Goal: Use online tool/utility: Utilize a website feature to perform a specific function

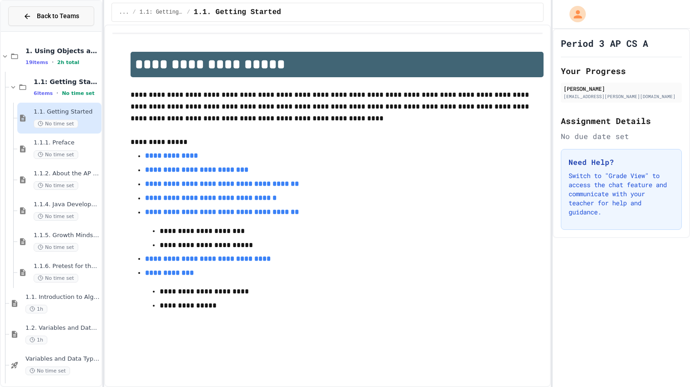
click at [83, 20] on button "Back to Teams" at bounding box center [51, 16] width 86 height 20
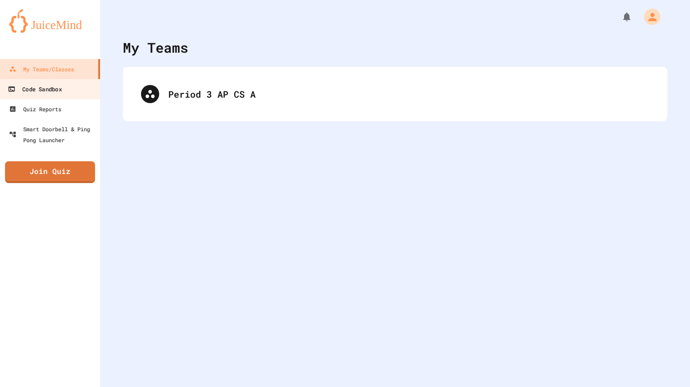
click at [75, 89] on link "Code Sandbox" at bounding box center [50, 89] width 103 height 20
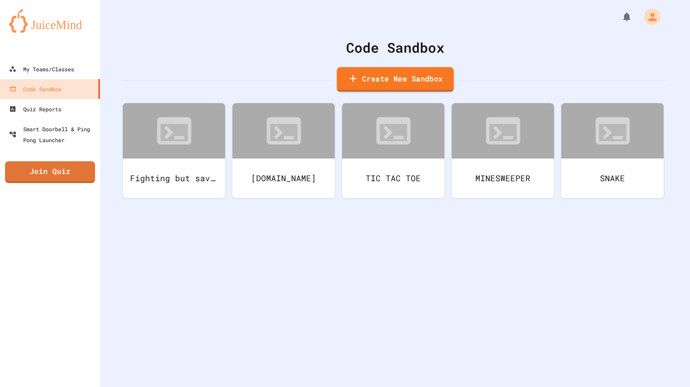
click at [389, 75] on link "Create New Sandbox" at bounding box center [394, 79] width 117 height 25
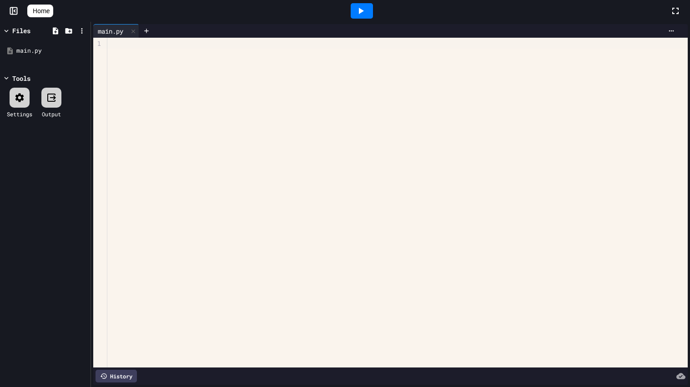
click at [235, 289] on div at bounding box center [397, 203] width 580 height 330
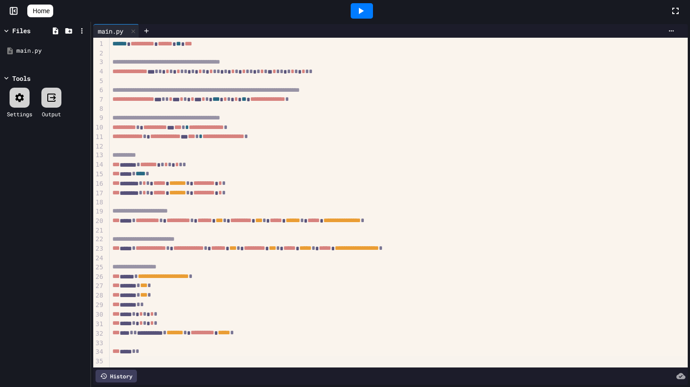
click at [364, 4] on div at bounding box center [362, 10] width 22 height 15
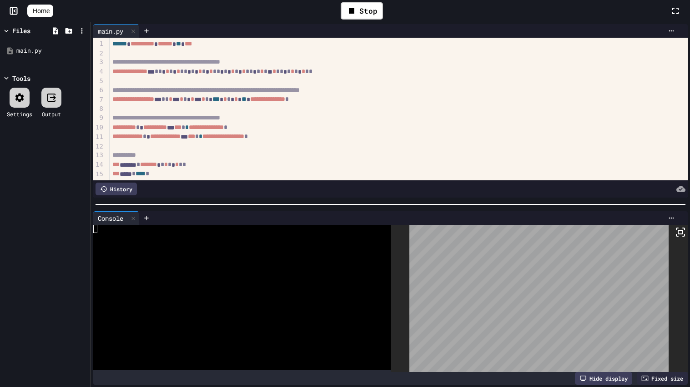
click at [679, 232] on icon at bounding box center [680, 232] width 11 height 11
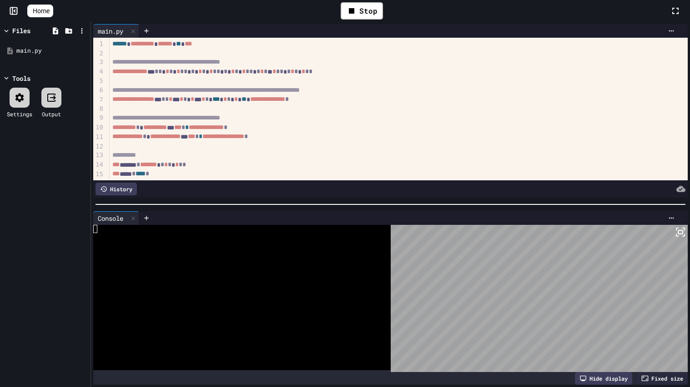
click at [680, 236] on icon at bounding box center [680, 232] width 11 height 11
click at [682, 237] on icon at bounding box center [680, 232] width 11 height 11
click at [681, 235] on icon at bounding box center [680, 232] width 11 height 11
click at [678, 230] on icon at bounding box center [680, 232] width 11 height 11
click at [368, 8] on div "Stop" at bounding box center [362, 10] width 42 height 17
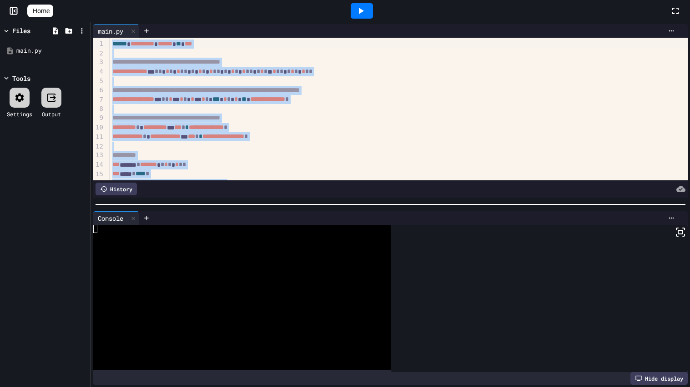
drag, startPoint x: 139, startPoint y: 170, endPoint x: 146, endPoint y: 0, distance: 170.2
click at [146, 0] on div "**********" at bounding box center [345, 193] width 690 height 387
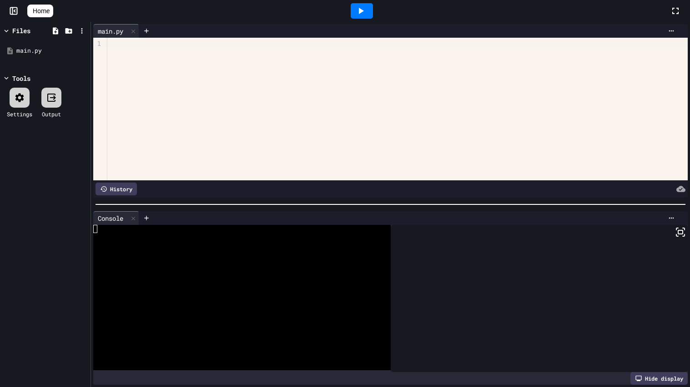
click at [50, 8] on span "Home" at bounding box center [41, 10] width 17 height 9
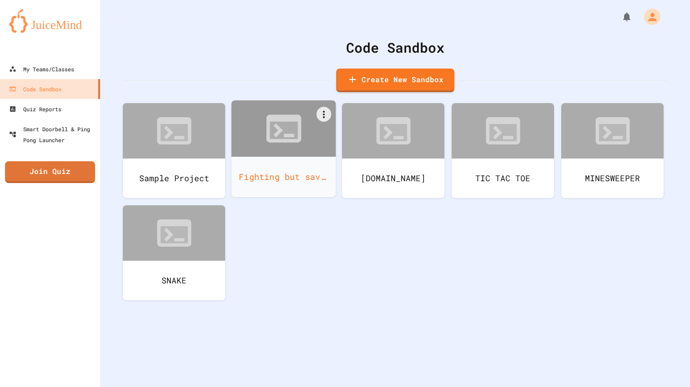
click at [256, 150] on div at bounding box center [283, 128] width 105 height 56
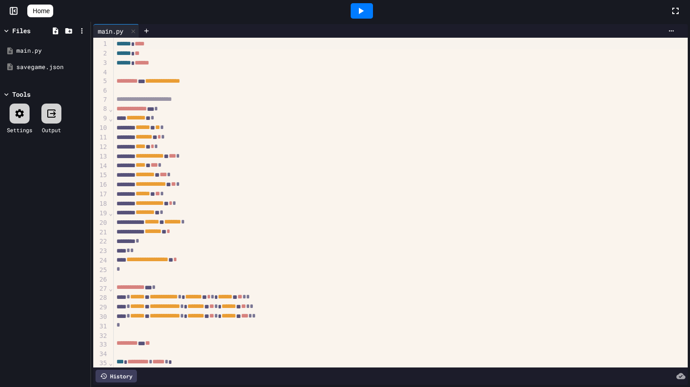
click at [365, 8] on icon at bounding box center [360, 10] width 11 height 11
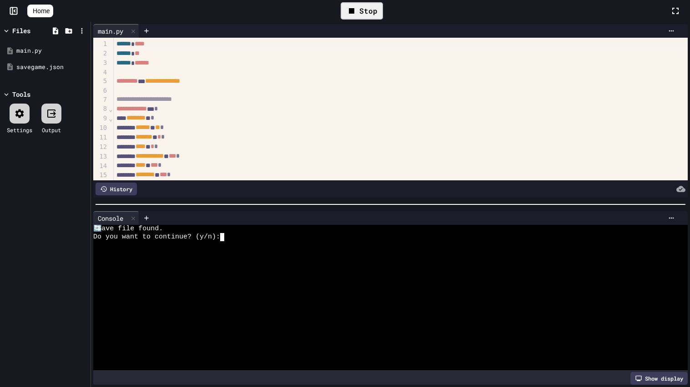
click at [257, 248] on div at bounding box center [385, 245] width 585 height 8
click at [257, 248] on div "Enter your name:" at bounding box center [385, 245] width 585 height 8
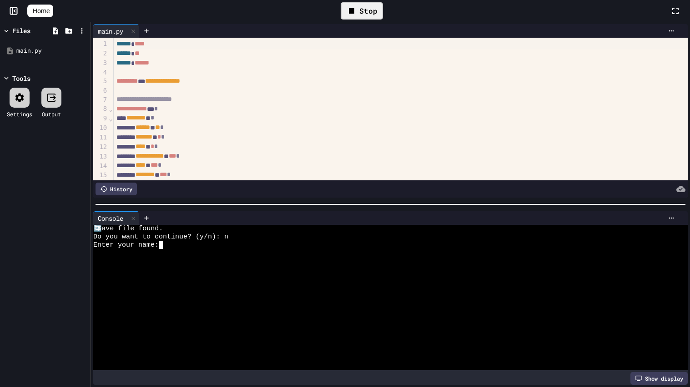
type textarea "*"
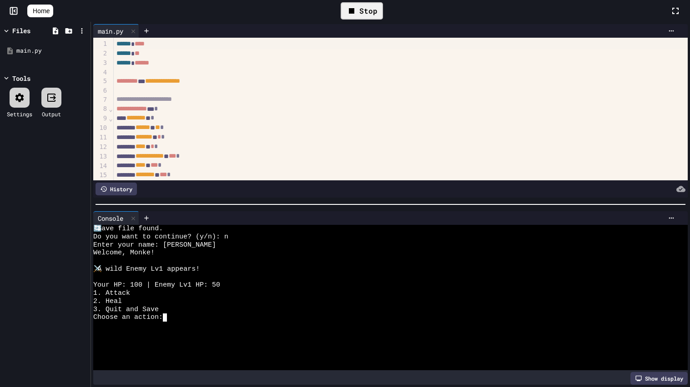
click at [214, 325] on div at bounding box center [385, 326] width 585 height 8
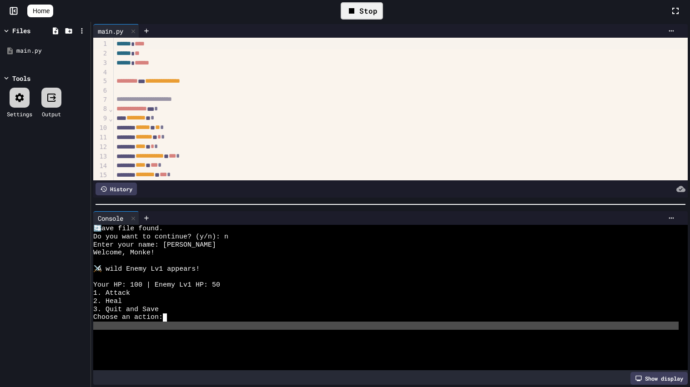
click at [214, 325] on div at bounding box center [385, 326] width 585 height 8
click at [208, 320] on div "Choose an action:" at bounding box center [385, 318] width 585 height 8
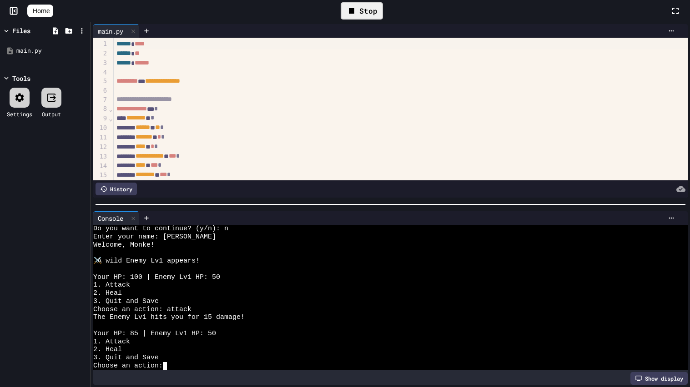
scroll to position [8, 0]
click at [187, 349] on div "2. Heal" at bounding box center [385, 350] width 585 height 8
click at [184, 368] on div "Choose an action:" at bounding box center [385, 366] width 585 height 8
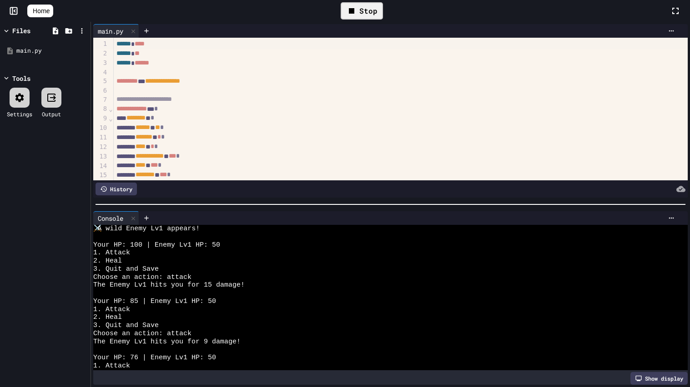
scroll to position [65, 0]
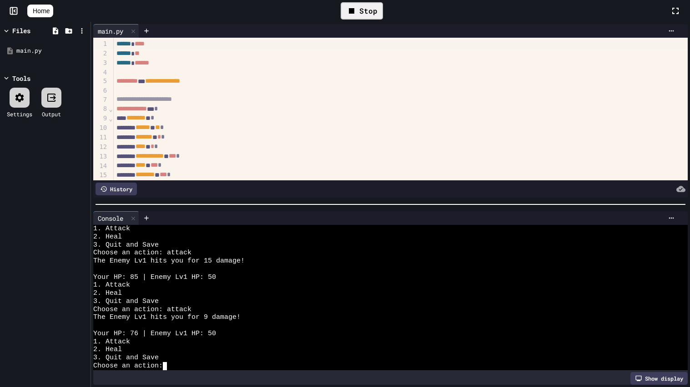
click at [357, 17] on div "Stop" at bounding box center [362, 10] width 42 height 17
click at [364, 12] on icon at bounding box center [361, 11] width 5 height 6
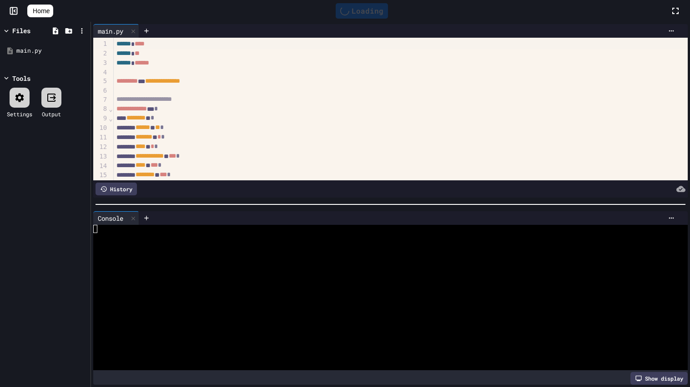
scroll to position [0, 0]
click at [366, 16] on div "Stop" at bounding box center [362, 10] width 42 height 17
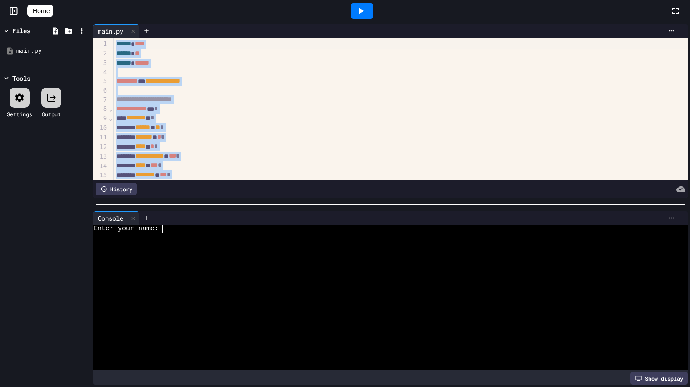
drag, startPoint x: 151, startPoint y: 178, endPoint x: 116, endPoint y: 0, distance: 181.3
click at [116, 0] on div "**********" at bounding box center [345, 193] width 690 height 387
copy div "**********"
